Goal: Information Seeking & Learning: Learn about a topic

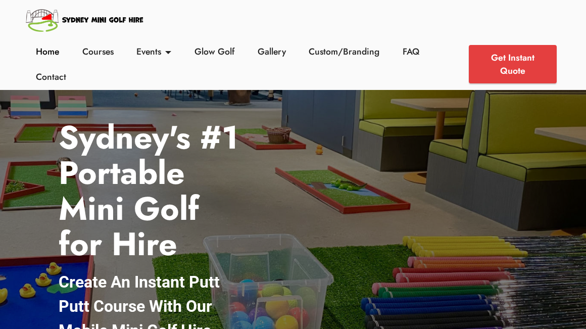
click at [51, 48] on link "Home" at bounding box center [47, 51] width 29 height 13
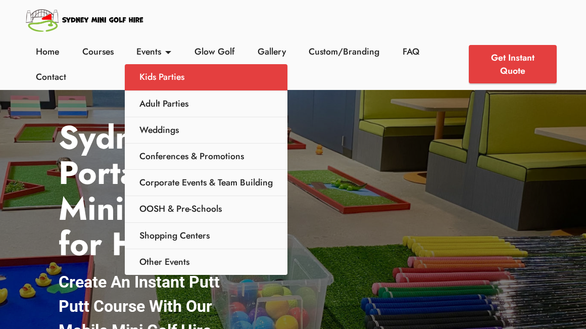
click at [165, 82] on link "Kids Parties" at bounding box center [206, 77] width 163 height 26
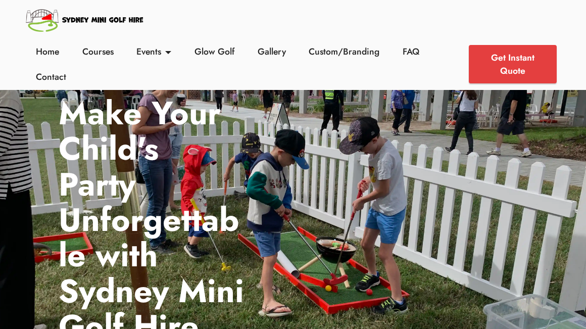
click at [65, 176] on strong "Make Your Child's Party Unforgettable with Sydney Mini Golf Hire" at bounding box center [151, 220] width 185 height 260
click at [266, 51] on link "Gallery" at bounding box center [272, 51] width 34 height 13
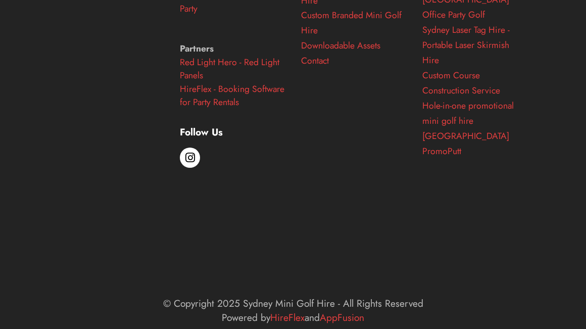
scroll to position [3900, 0]
